Goal: Transaction & Acquisition: Download file/media

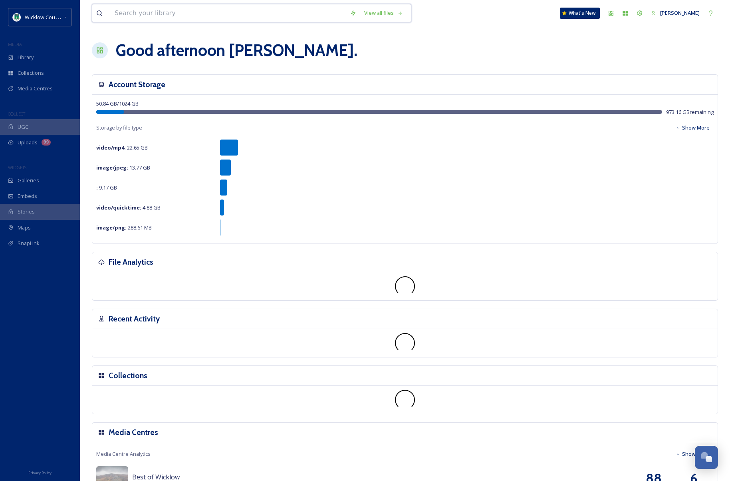
click at [160, 10] on input at bounding box center [228, 13] width 235 height 18
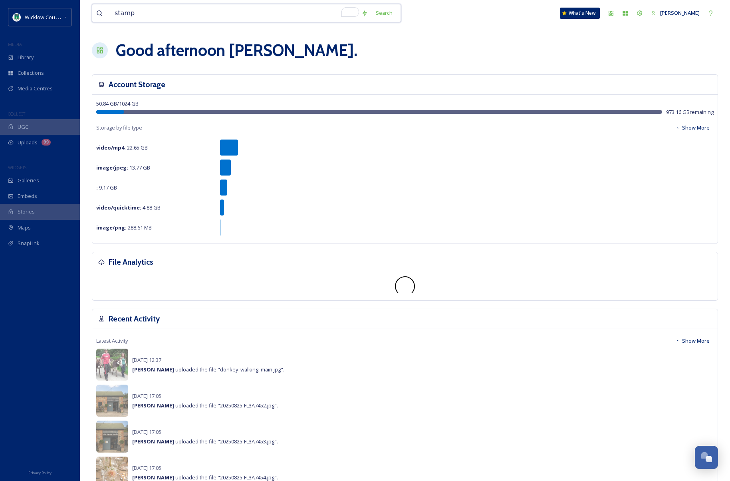
type input "stamps"
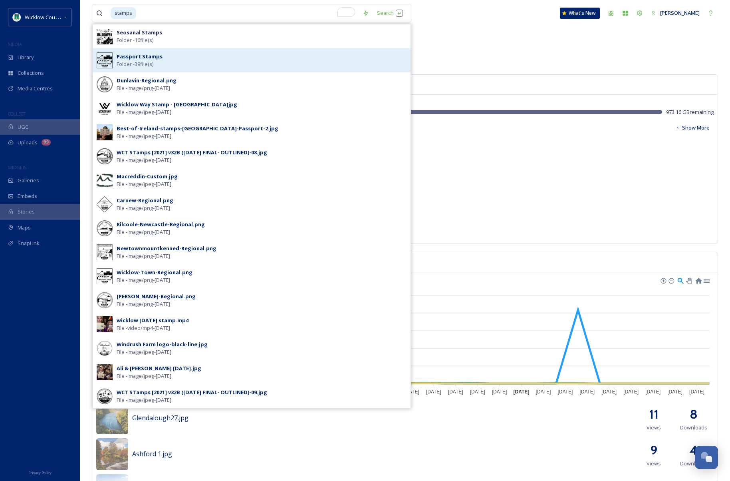
click at [153, 55] on strong "Passport Stamps" at bounding box center [140, 56] width 46 height 7
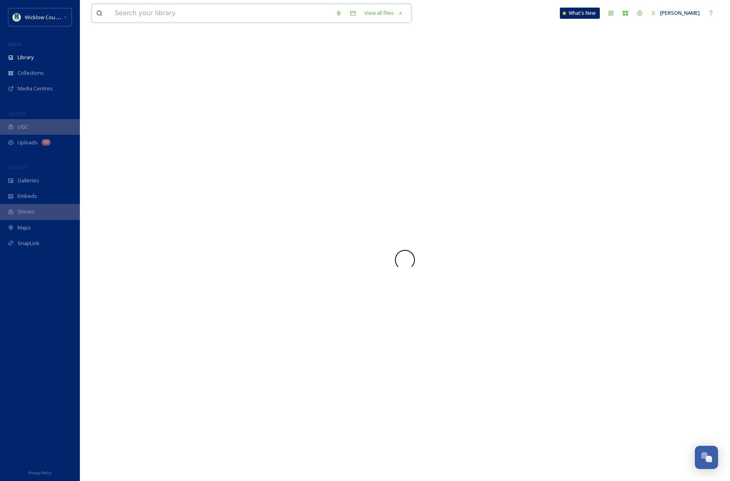
click at [146, 15] on input at bounding box center [221, 13] width 221 height 18
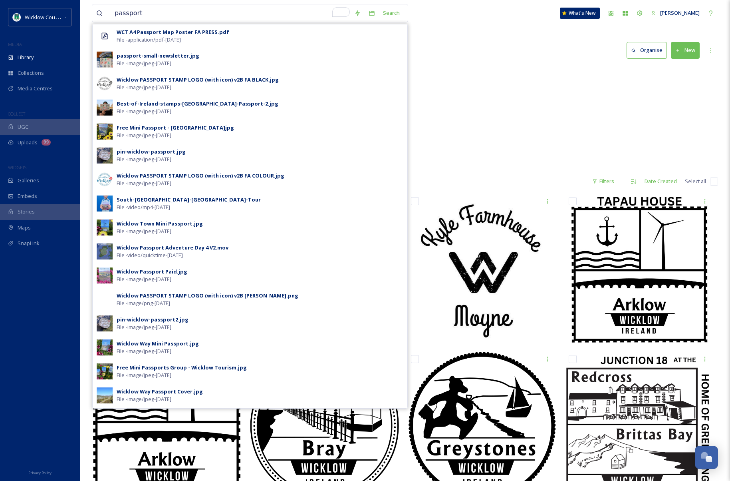
click at [571, 128] on div "Tourism Logos 0 items" at bounding box center [405, 128] width 627 height 92
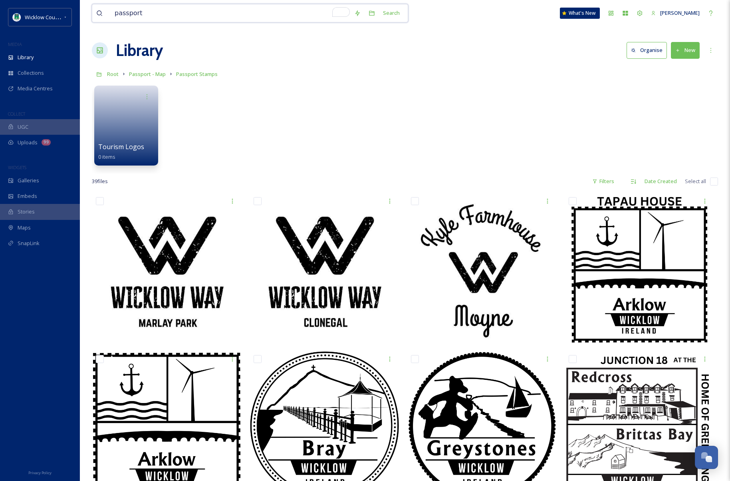
click at [201, 12] on input "passport" at bounding box center [231, 13] width 240 height 18
type input "passport stamps"
click at [560, 91] on div "Tourism Logos 0 items" at bounding box center [405, 128] width 627 height 92
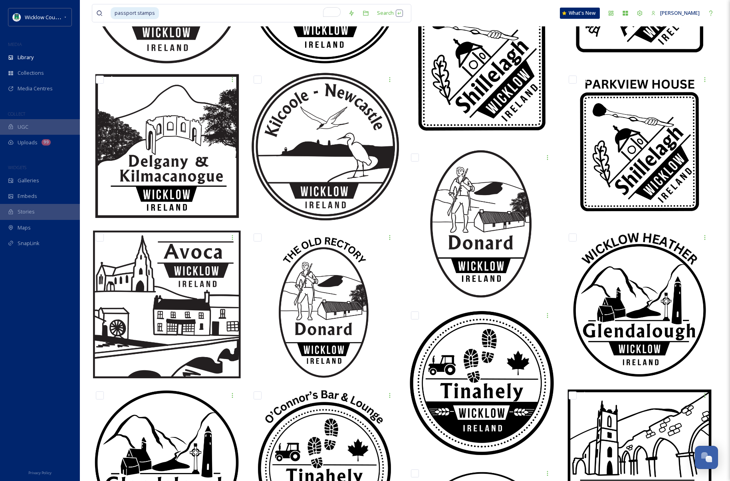
scroll to position [752, 0]
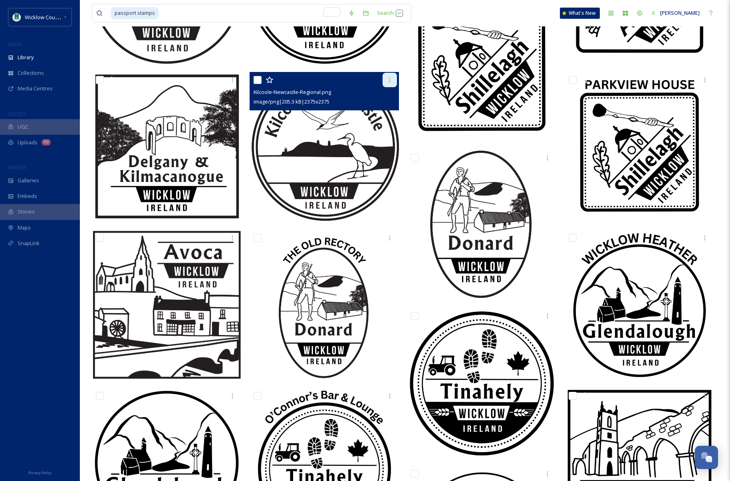
click at [391, 82] on icon at bounding box center [390, 80] width 6 height 6
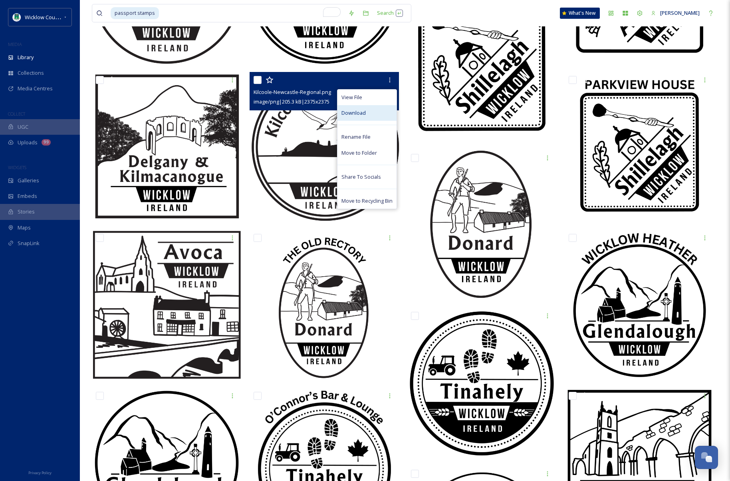
click at [365, 111] on span "Download" at bounding box center [354, 113] width 24 height 8
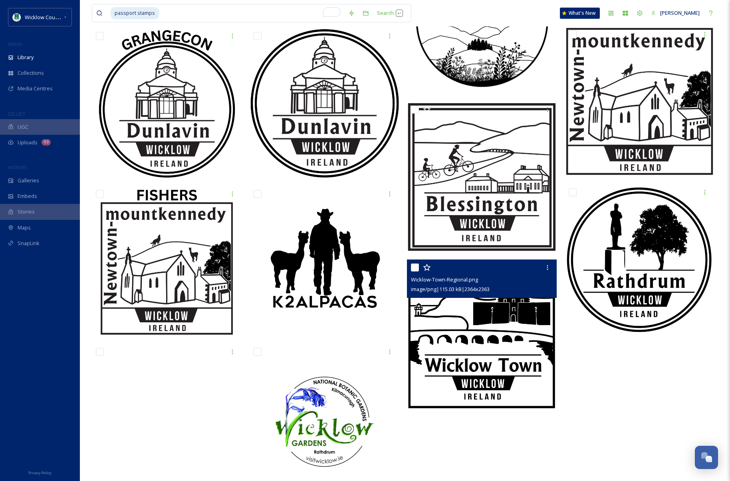
scroll to position [1306, 0]
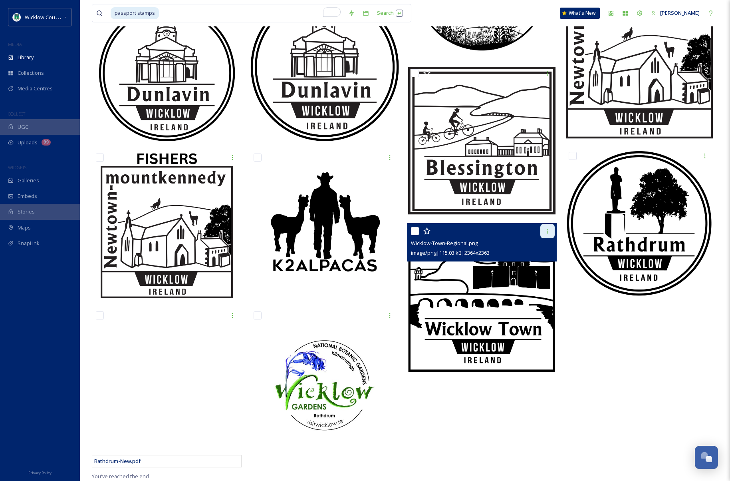
click at [548, 233] on icon at bounding box center [548, 231] width 6 height 6
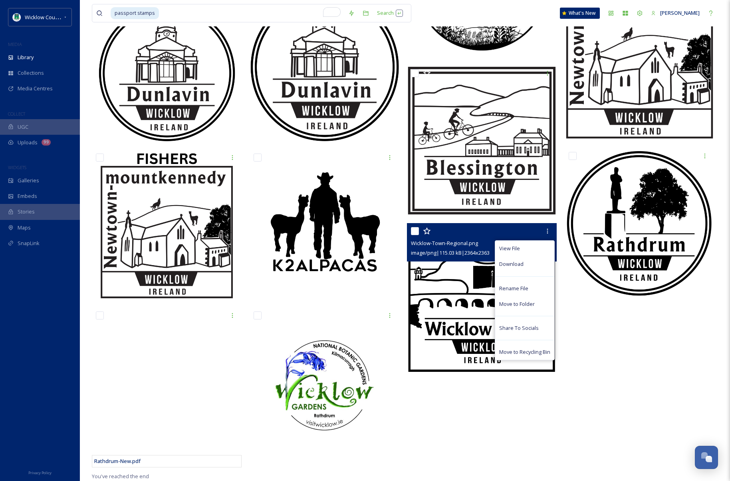
click at [524, 263] on div "Download" at bounding box center [524, 264] width 59 height 16
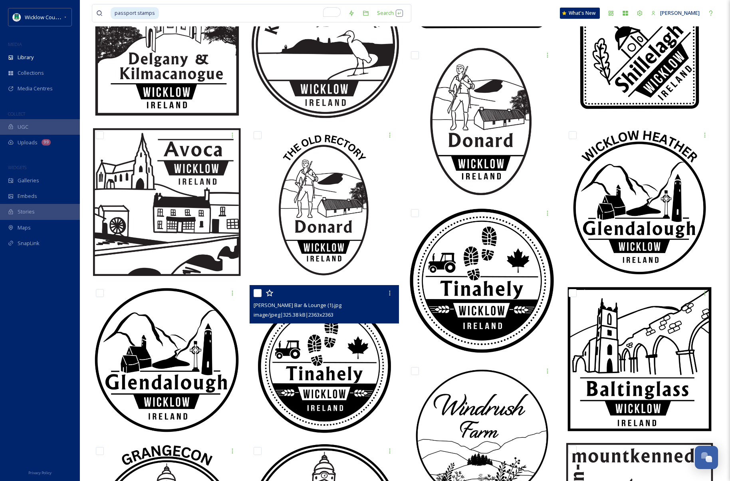
scroll to position [854, 0]
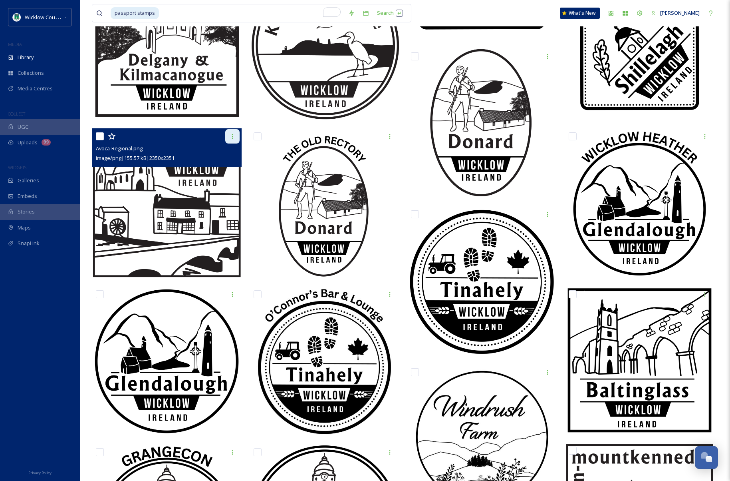
click at [230, 136] on icon at bounding box center [232, 136] width 6 height 6
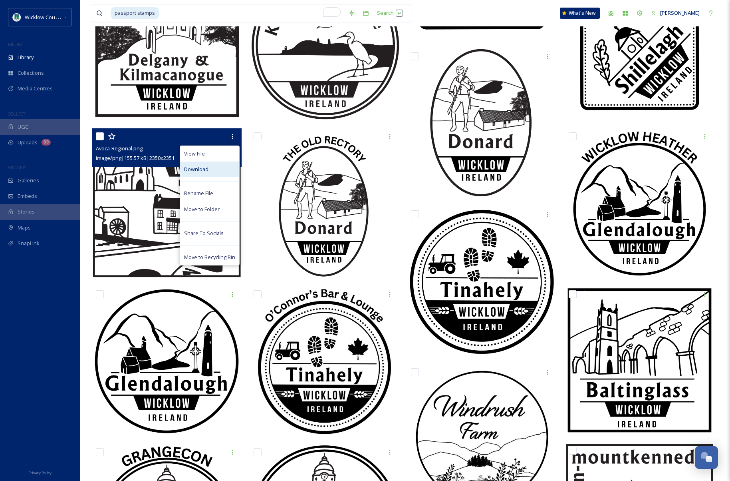
click at [209, 168] on div "Download" at bounding box center [209, 169] width 59 height 16
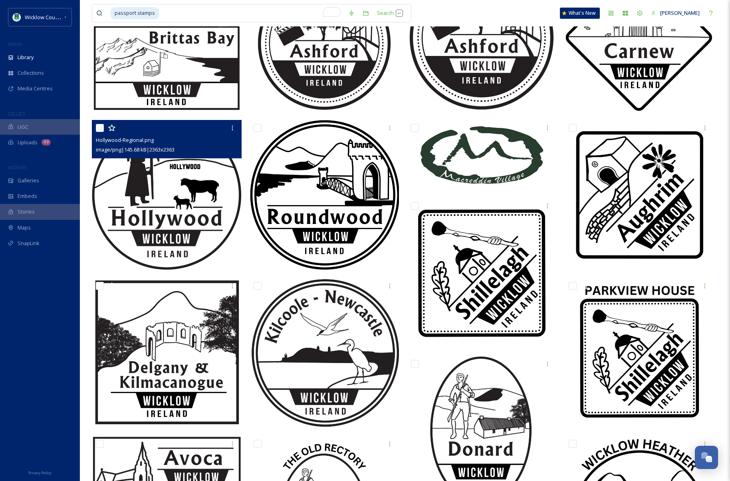
scroll to position [566, 0]
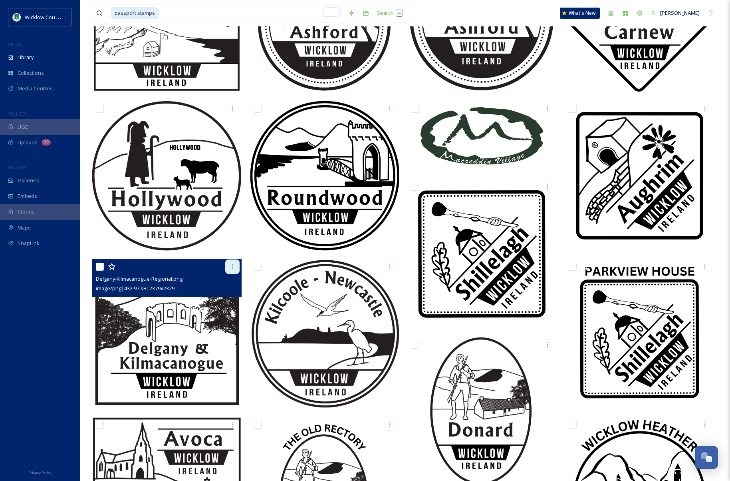
click at [231, 265] on icon at bounding box center [232, 266] width 6 height 6
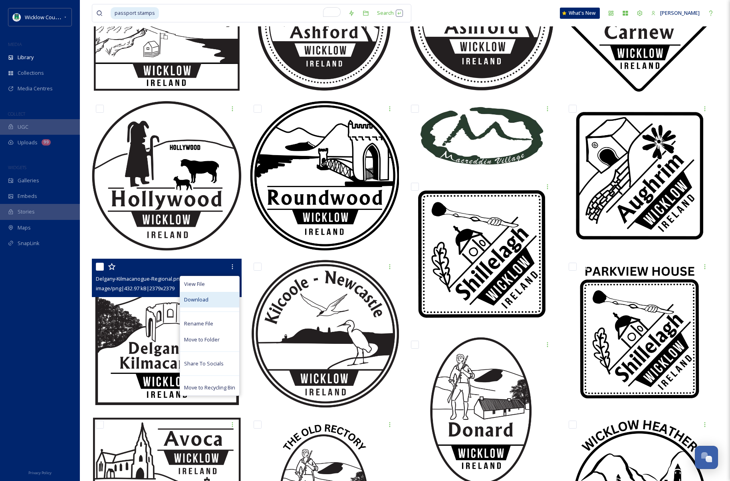
click at [214, 294] on div "Download" at bounding box center [209, 300] width 59 height 16
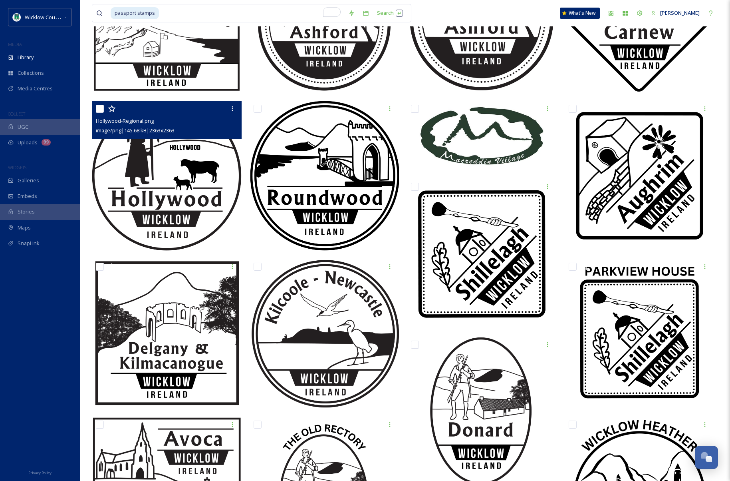
scroll to position [244, 0]
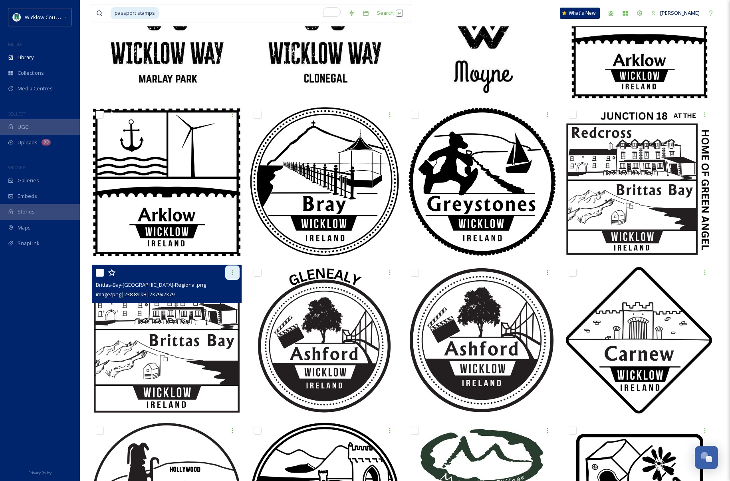
click at [233, 272] on icon at bounding box center [232, 272] width 6 height 6
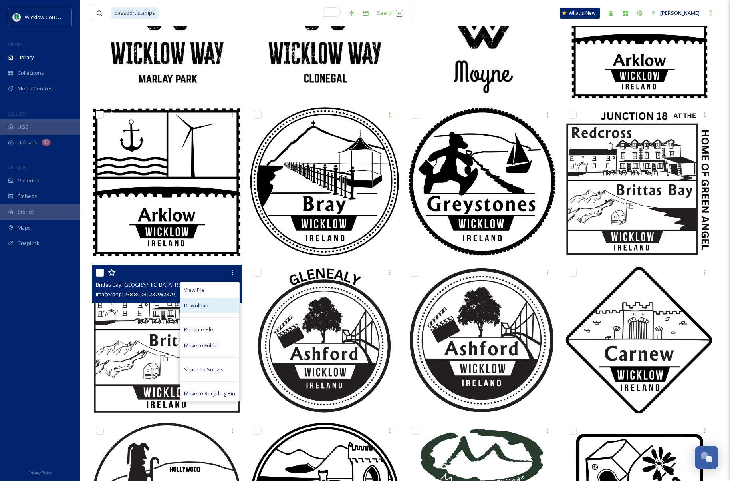
click at [205, 300] on div "Download" at bounding box center [209, 306] width 59 height 16
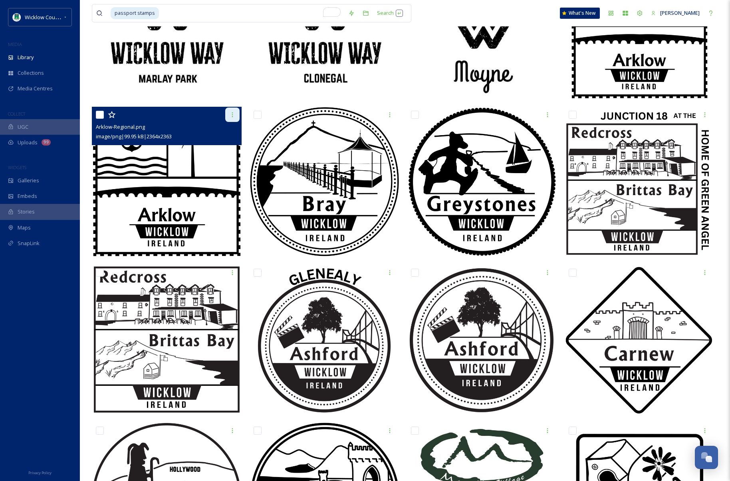
drag, startPoint x: 232, startPoint y: 111, endPoint x: 229, endPoint y: 116, distance: 5.4
click at [231, 113] on icon at bounding box center [232, 114] width 6 height 6
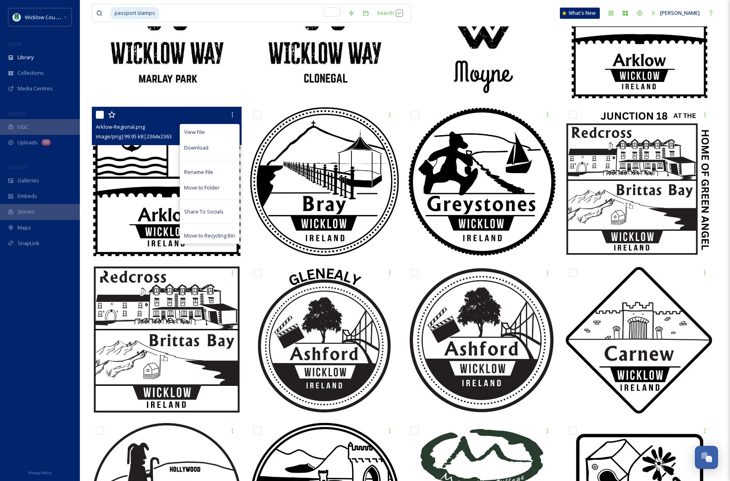
click at [215, 145] on div "Download" at bounding box center [209, 148] width 59 height 16
